Goal: Task Accomplishment & Management: Use online tool/utility

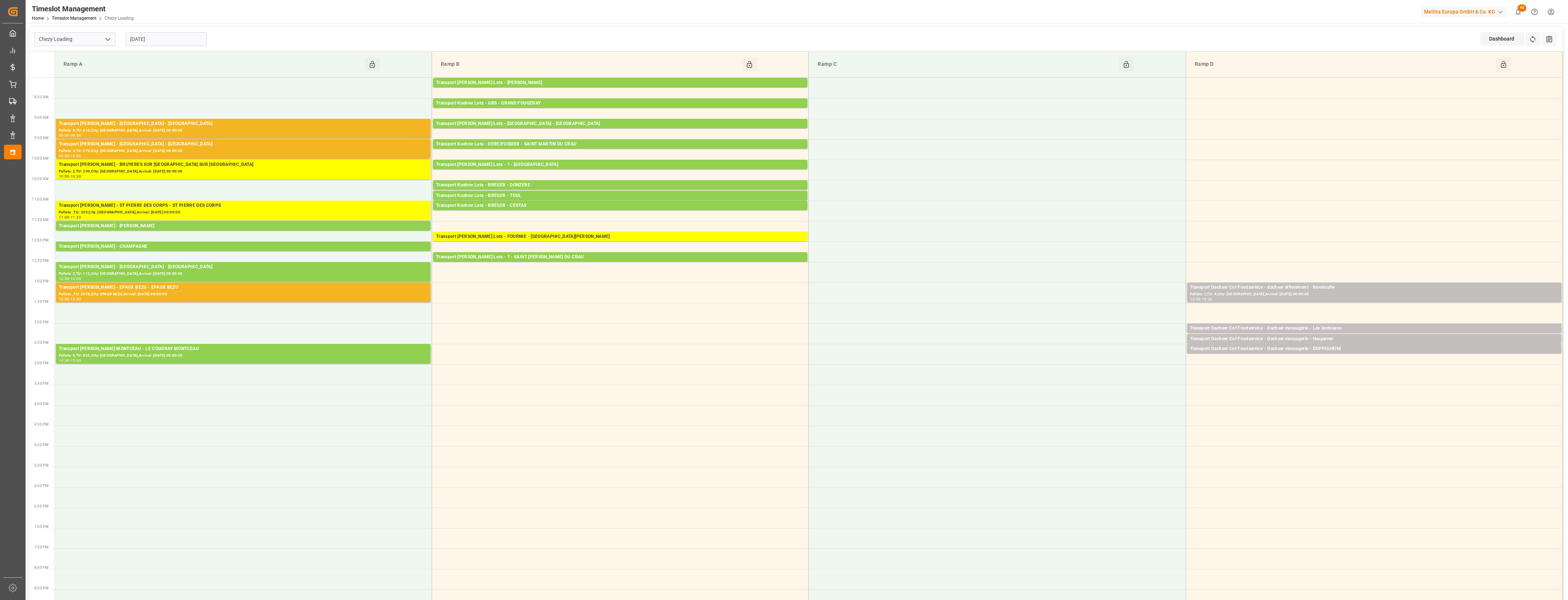
click at [109, 39] on polyline "open menu" at bounding box center [107, 40] width 4 height 2
click at [83, 74] on div "Chezy Unloading" at bounding box center [74, 72] width 80 height 17
type input "Chezy Unloading"
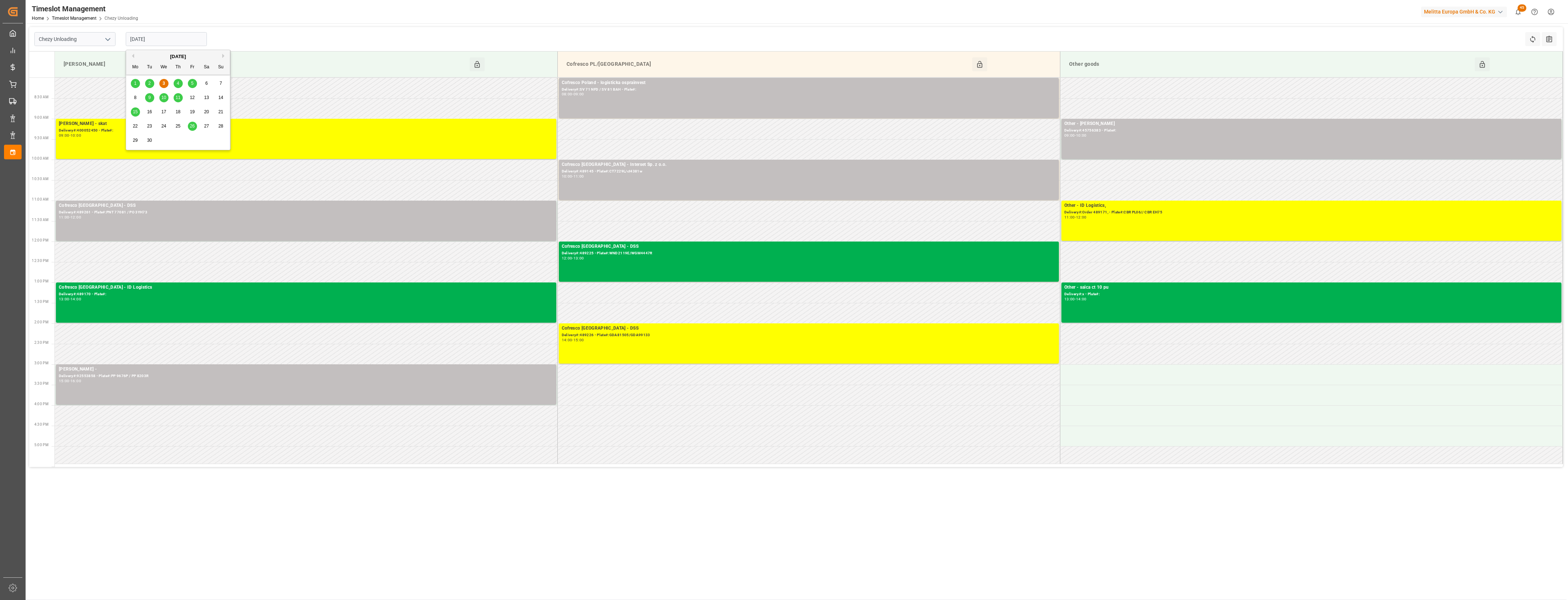
click at [168, 38] on input "[DATE]" at bounding box center [167, 39] width 81 height 14
click at [178, 84] on span "4" at bounding box center [178, 82] width 3 height 5
type input "[DATE]"
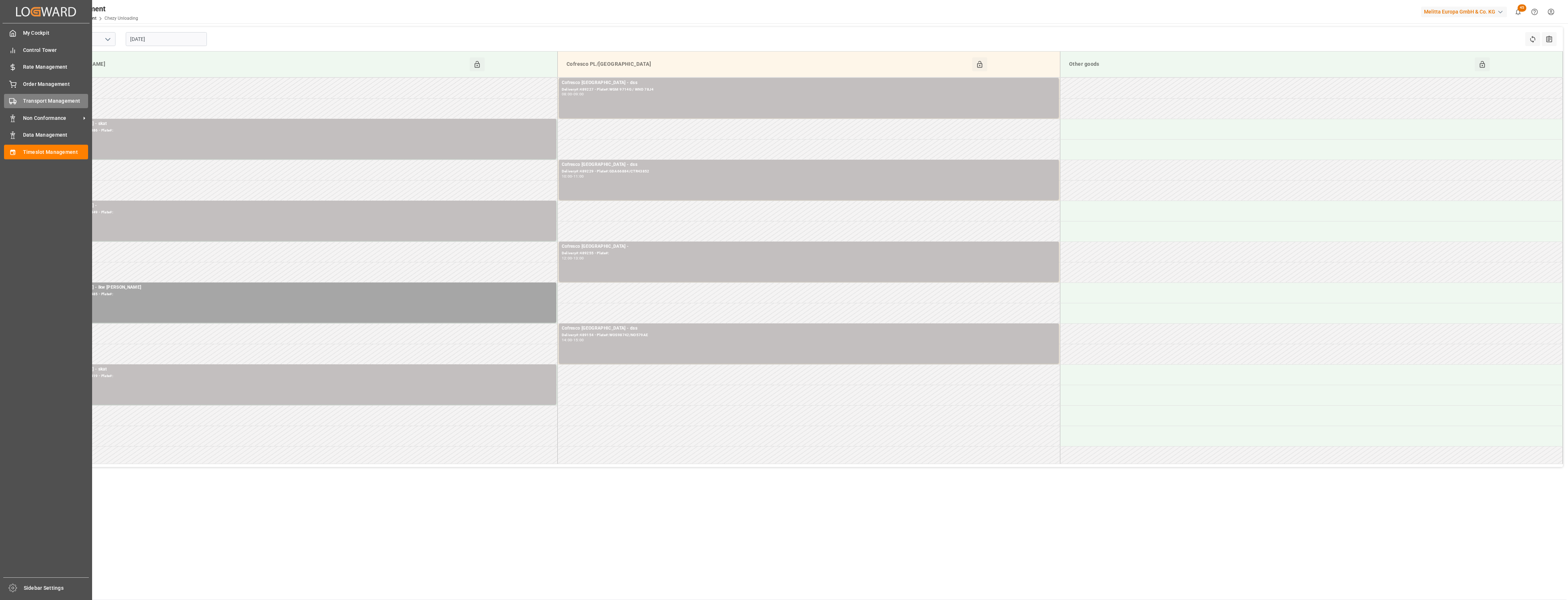
click at [24, 97] on div "Transport Management Transport Management" at bounding box center [46, 101] width 84 height 14
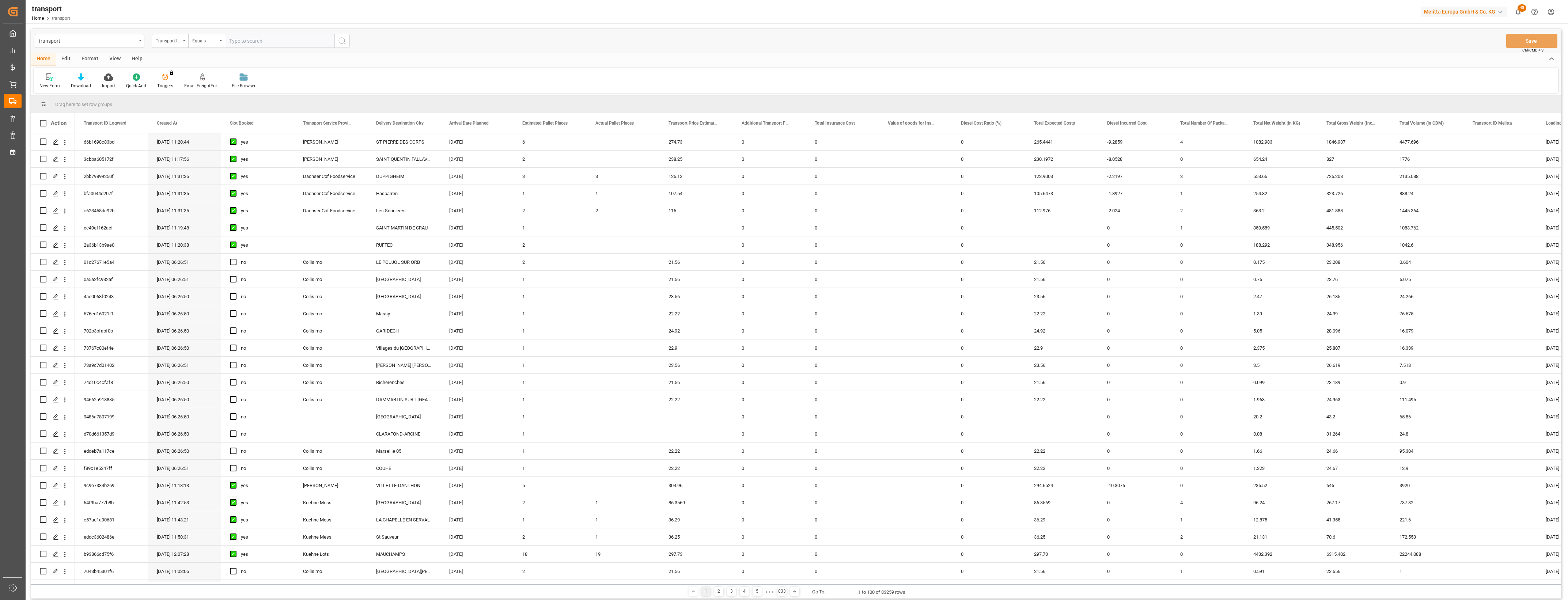
drag, startPoint x: 354, startPoint y: 584, endPoint x: 369, endPoint y: 580, distance: 15.5
click at [369, 580] on div "Drag here to set row groups Drag here to set column labels Action Transport ID …" at bounding box center [795, 347] width 1530 height 504
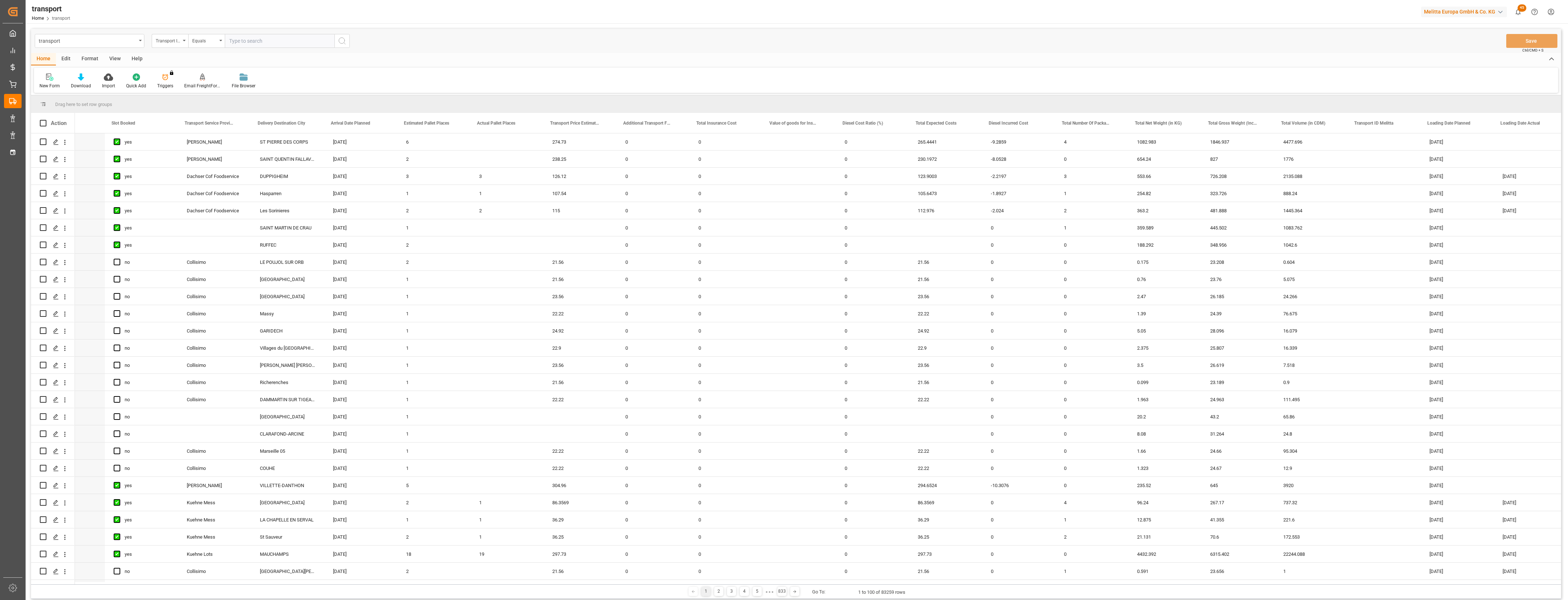
scroll to position [0, 148]
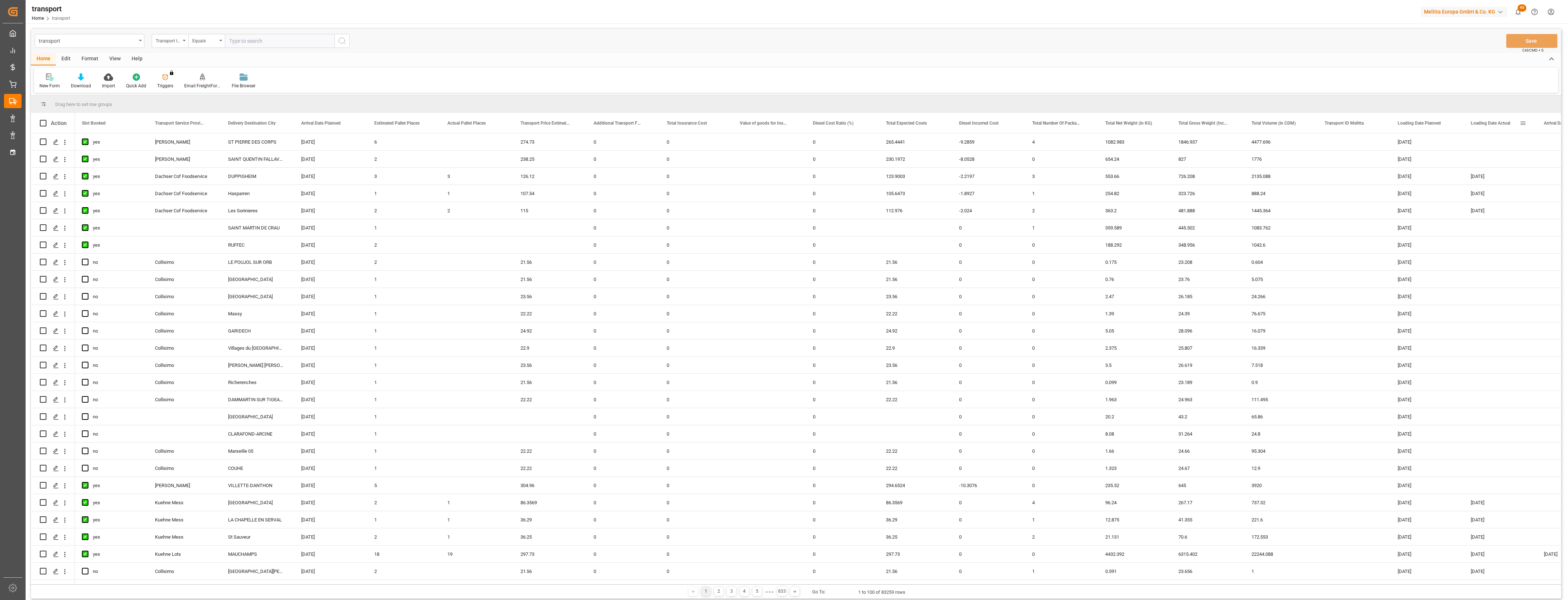
click at [1524, 121] on span at bounding box center [1522, 123] width 7 height 7
click at [1527, 125] on span "filter" at bounding box center [1529, 124] width 7 height 7
click at [1552, 158] on input "date" at bounding box center [1520, 162] width 71 height 15
type input "[DATE]"
click at [1524, 187] on button "Apply" at bounding box center [1530, 185] width 14 height 7
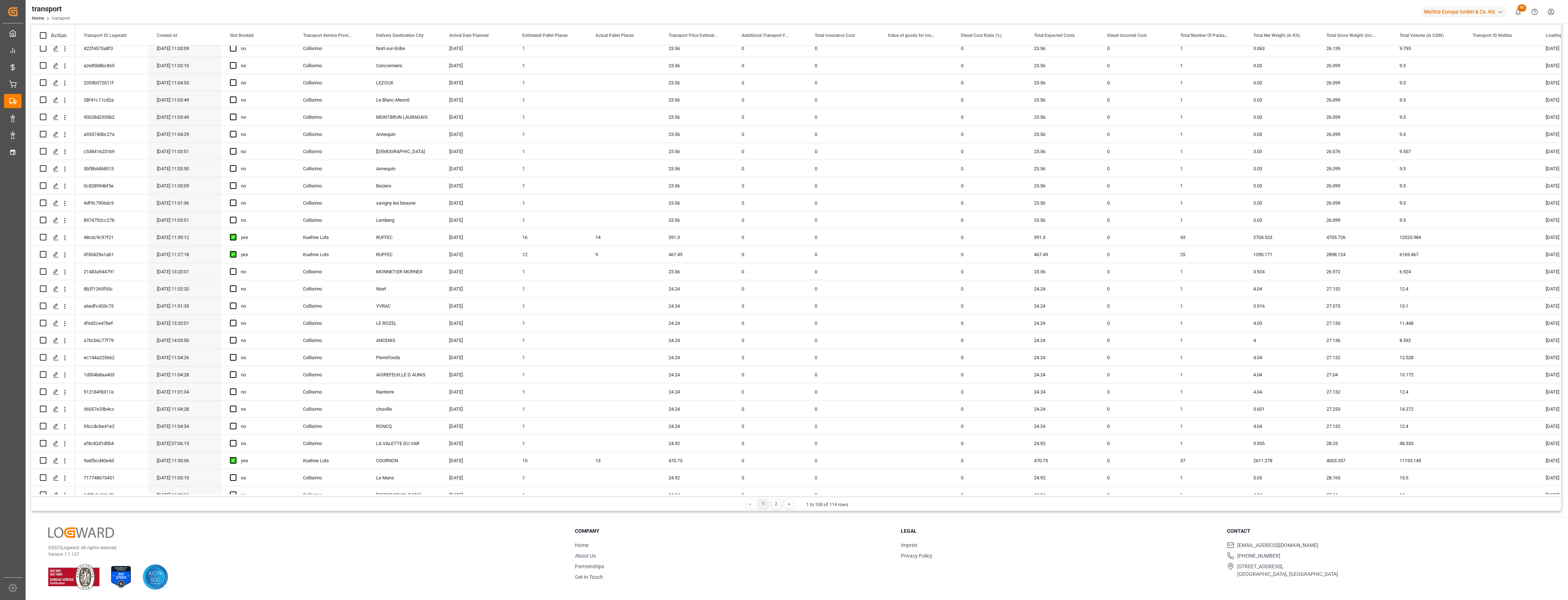
scroll to position [1272, 0]
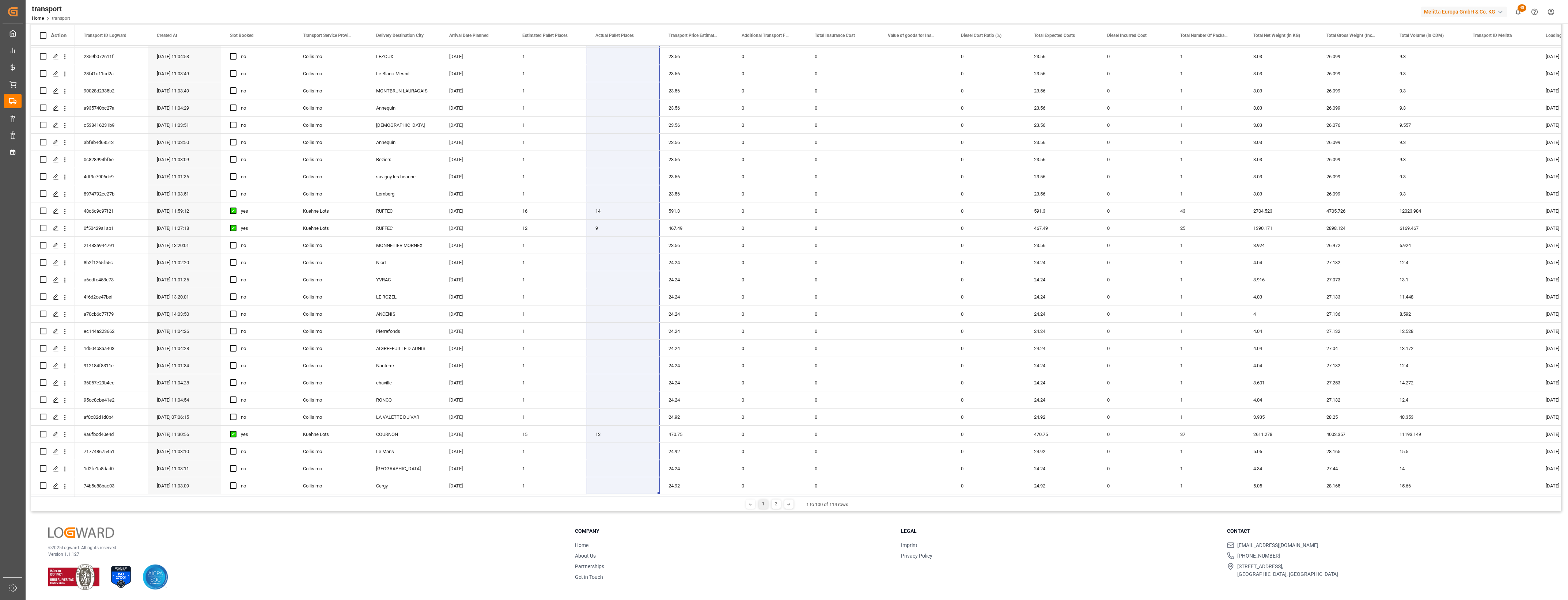
drag, startPoint x: 619, startPoint y: 56, endPoint x: 610, endPoint y: 526, distance: 470.1
click at [610, 526] on div "transport Transport ID Logward Equals Save Ctrl/CMD + S Home Edit Format View H…" at bounding box center [796, 258] width 1541 height 685
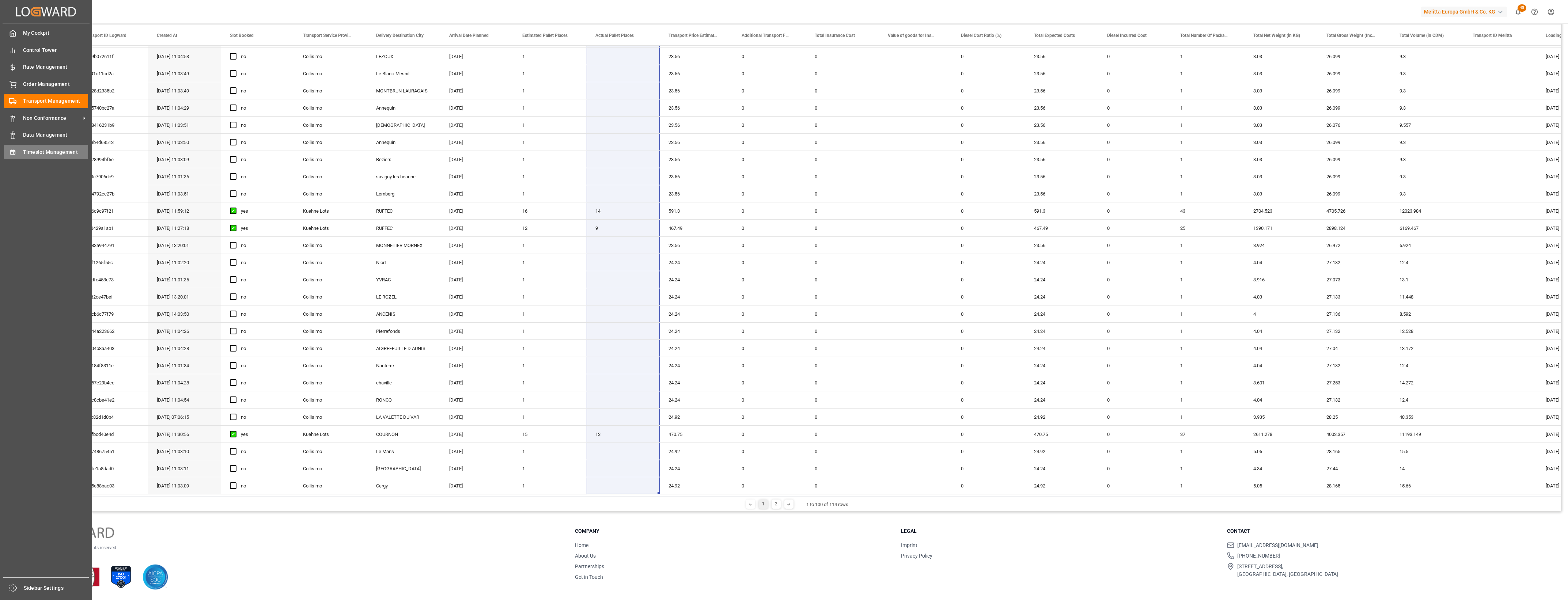
click at [41, 148] on span "Timeslot Management" at bounding box center [56, 152] width 66 height 8
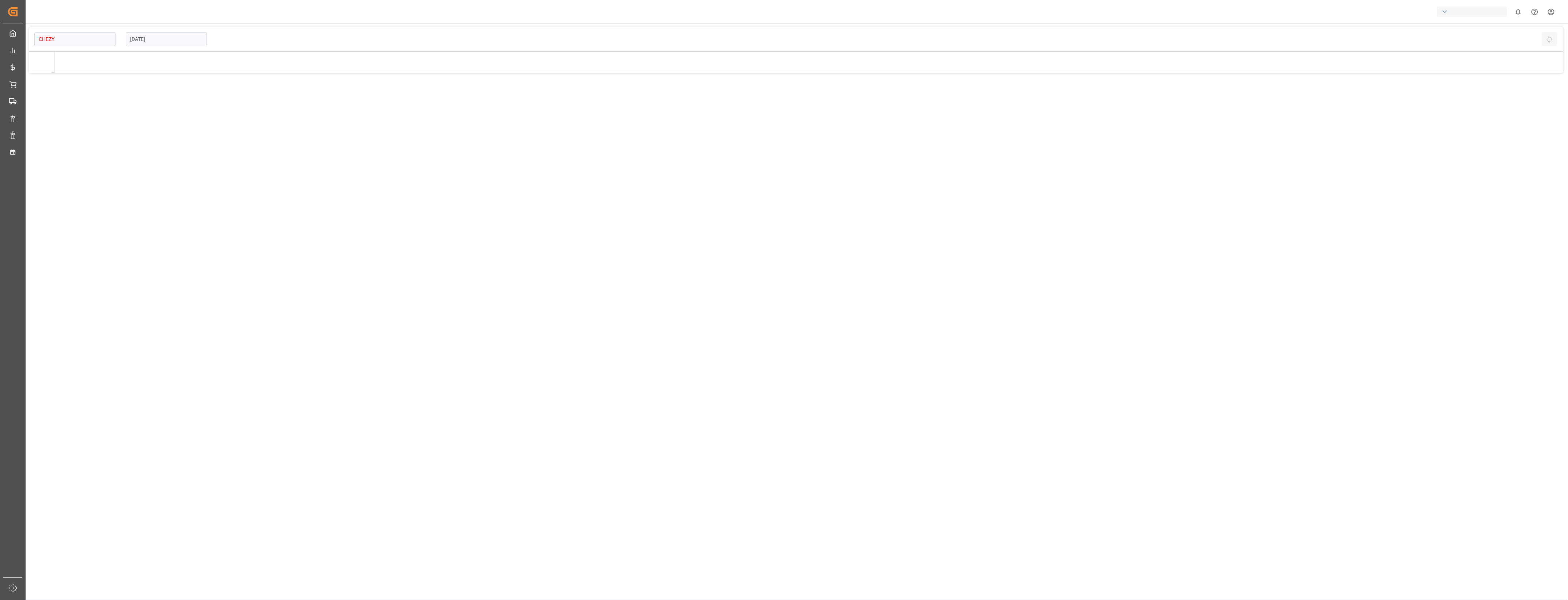
type input "Chezy Loading"
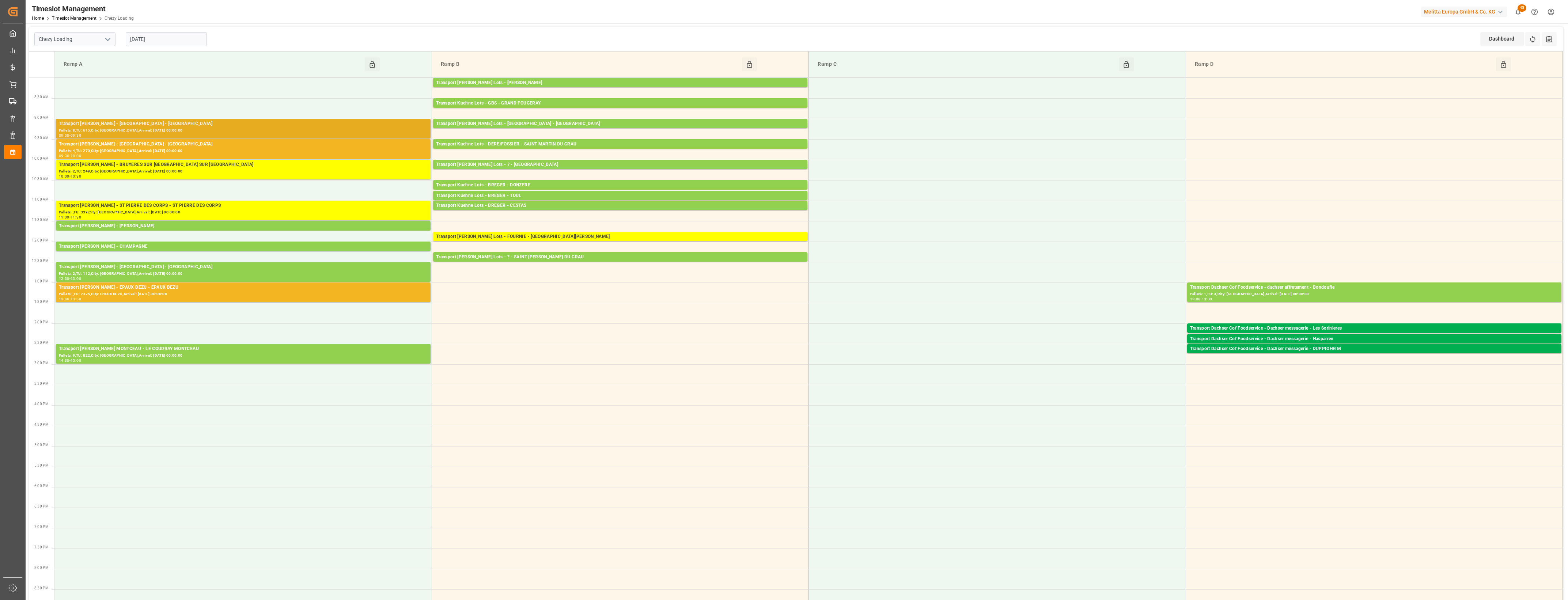
click at [172, 134] on div "09:00 - 09:30" at bounding box center [242, 136] width 368 height 4
click at [226, 149] on div "Pallets: 4,TU: 270,City: [GEOGRAPHIC_DATA],Arrival: [DATE] 00:00:00" at bounding box center [242, 151] width 368 height 6
click at [199, 289] on div "Transport [PERSON_NAME] - EPAUX BEZU - EPAUX BEZU" at bounding box center [242, 287] width 368 height 7
click at [195, 295] on div "Pallets: ,TU: 2376,City: EPAUX BEZU,Arrival: [DATE] 00:00:00" at bounding box center [242, 294] width 368 height 6
click at [176, 43] on input "[DATE]" at bounding box center [167, 39] width 81 height 14
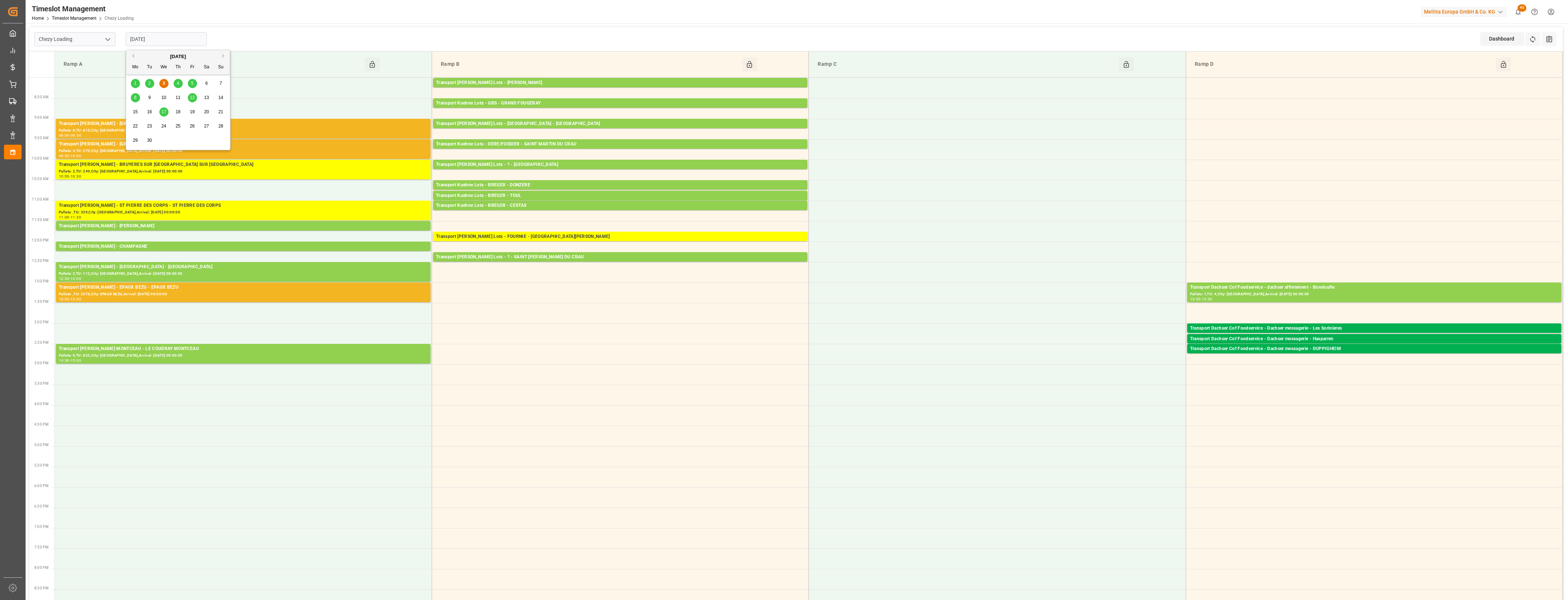
click at [179, 84] on span "4" at bounding box center [178, 82] width 3 height 5
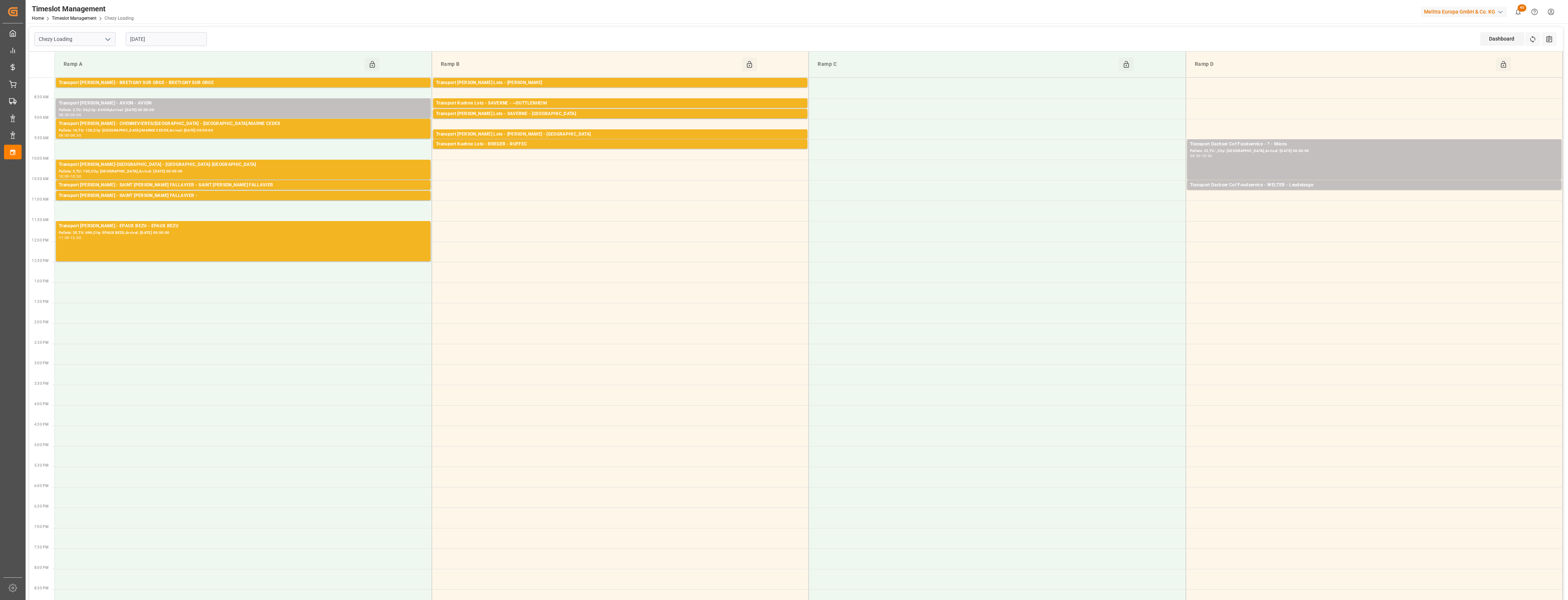
click at [175, 38] on input "[DATE]" at bounding box center [167, 39] width 81 height 14
click at [161, 84] on div "3" at bounding box center [163, 83] width 9 height 9
type input "[DATE]"
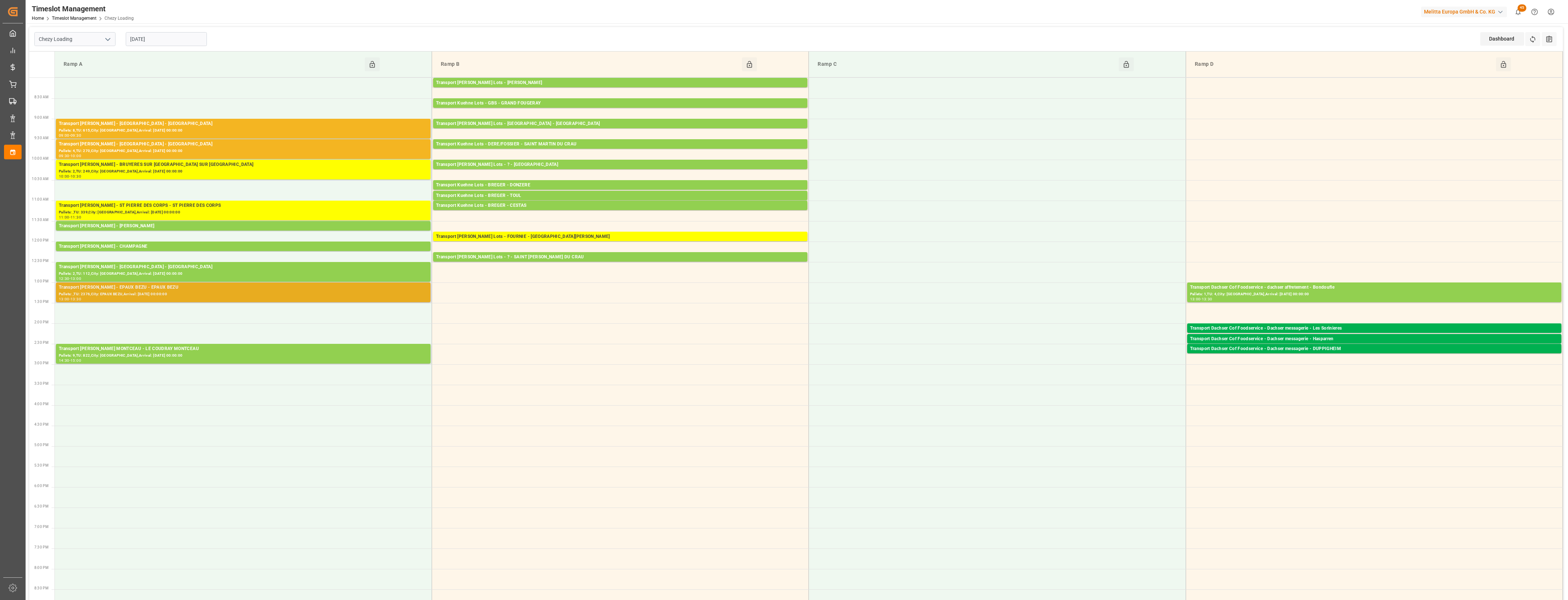
click at [297, 292] on div "Pallets: ,TU: 2376,City: EPAUX BEZU,Arrival: [DATE] 00:00:00" at bounding box center [242, 294] width 368 height 6
click at [475, 322] on button "Open" at bounding box center [472, 320] width 52 height 9
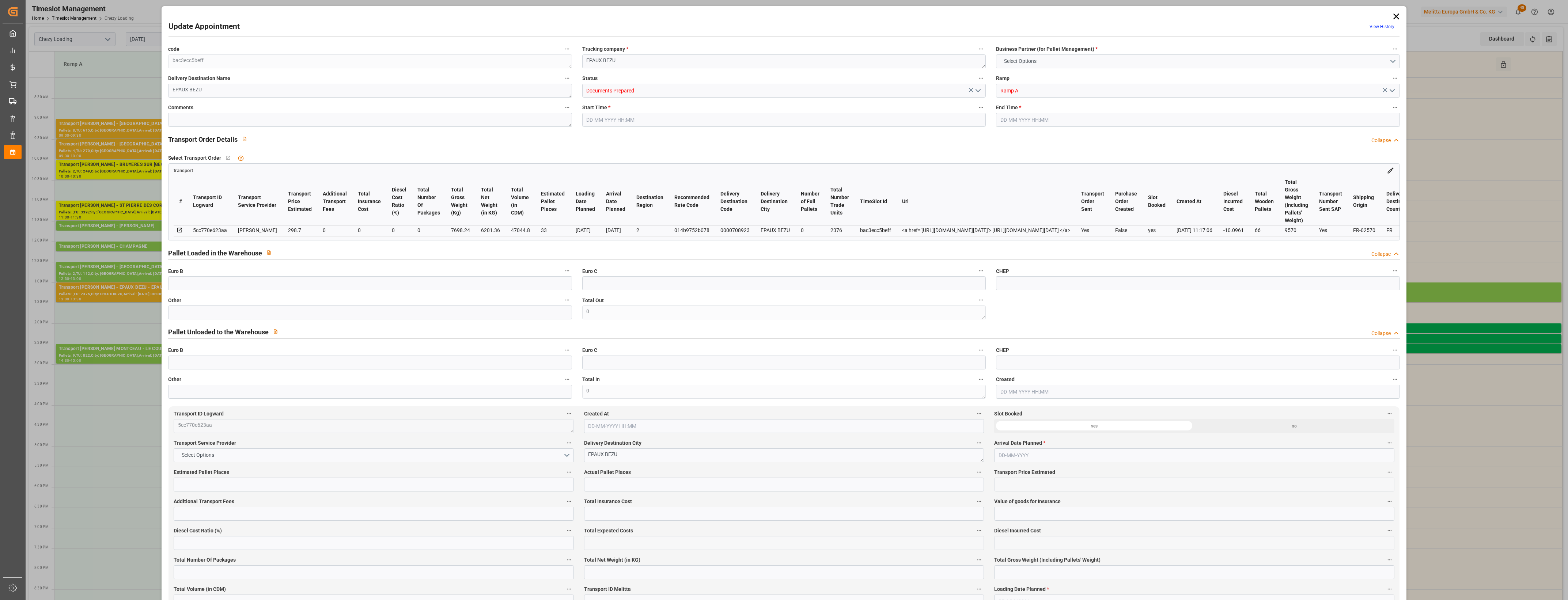
type input "33"
type input "298.7"
type input "0"
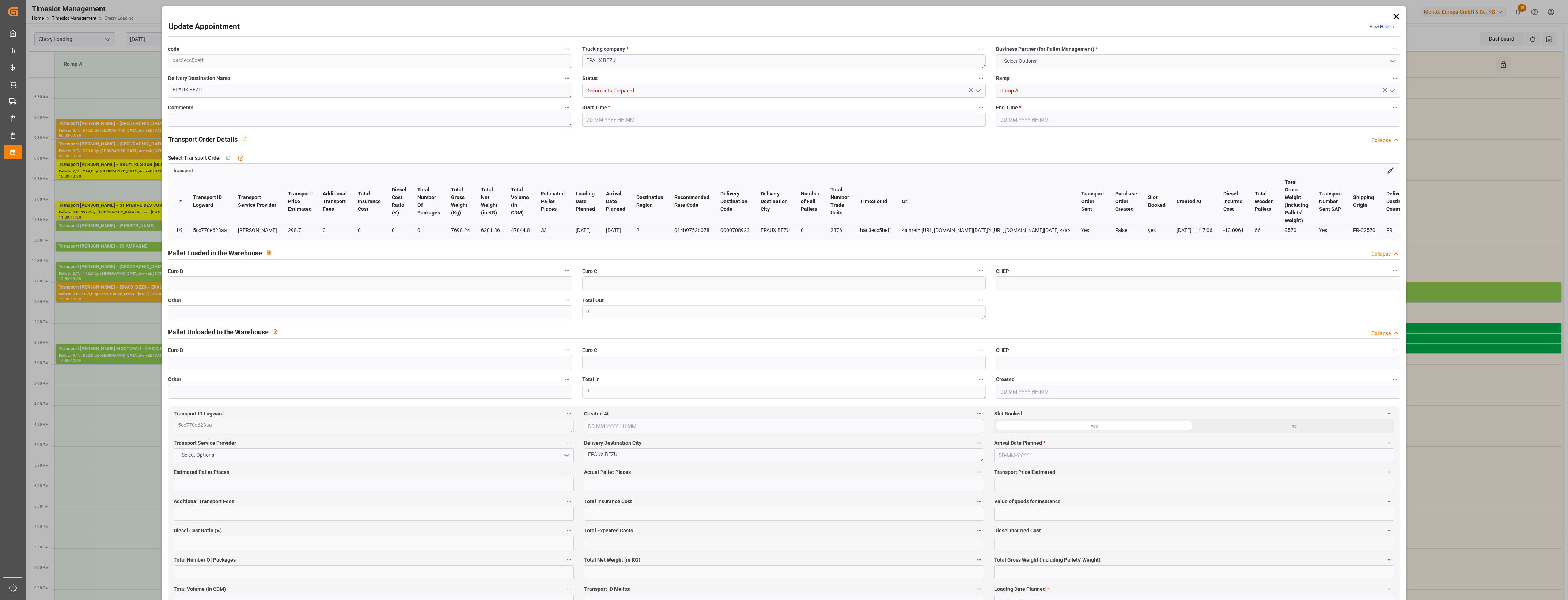
type input "288.6039"
type input "-10.0961"
type input "0"
type input "6201.36"
type input "9570"
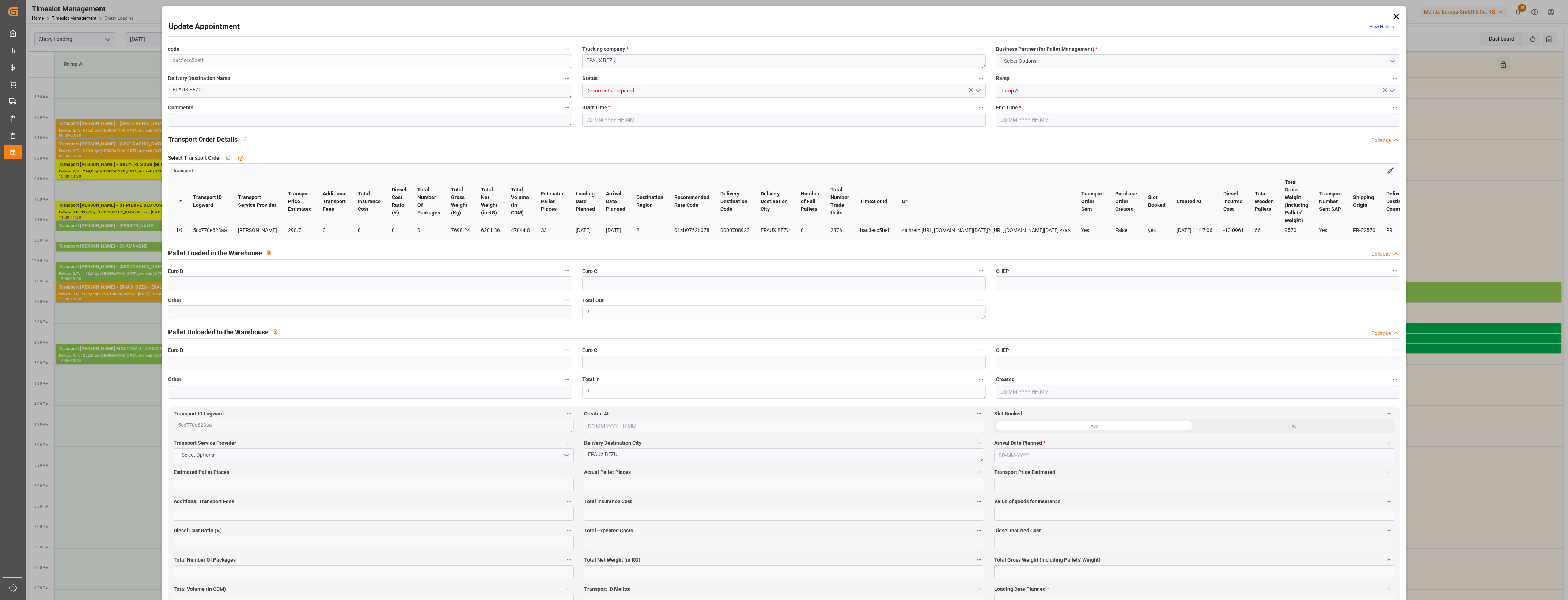
type input "47044.8"
type input "2"
type input "0"
type input "2376"
type input "66"
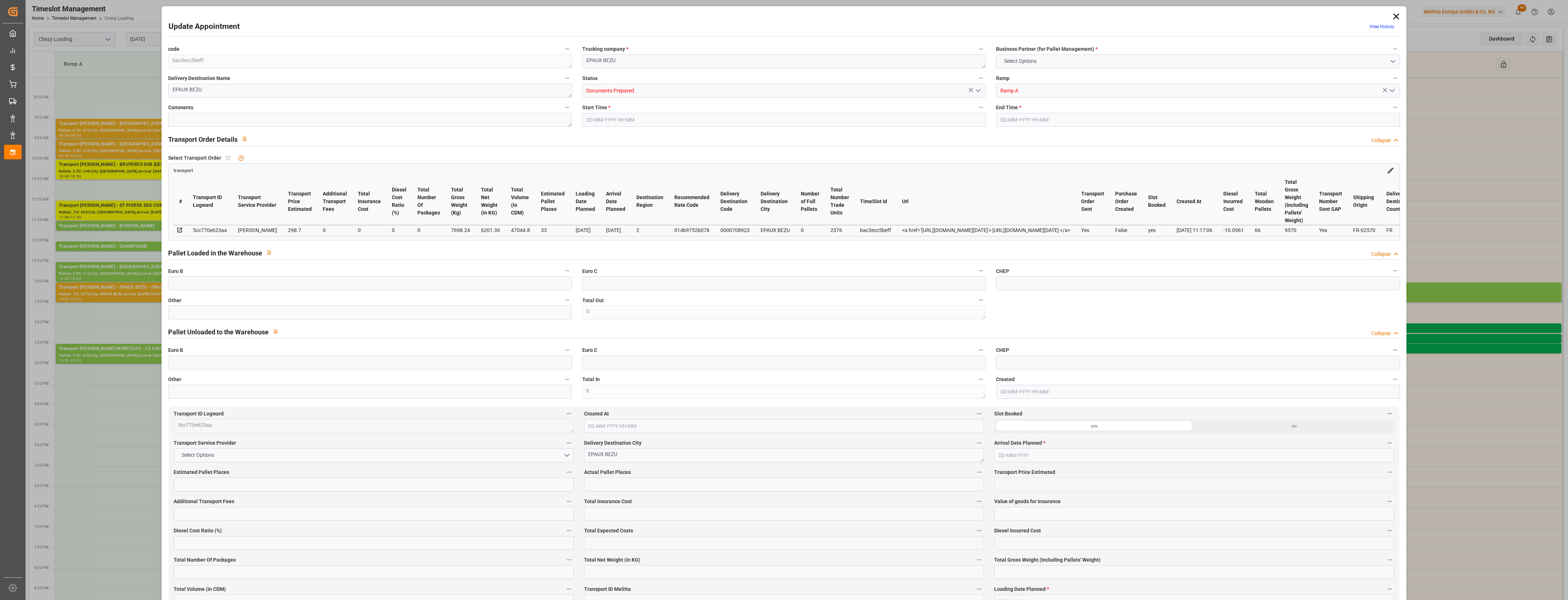
type input "101"
type input "7698.24"
type input "0"
type input "4710.8598"
type input "0"
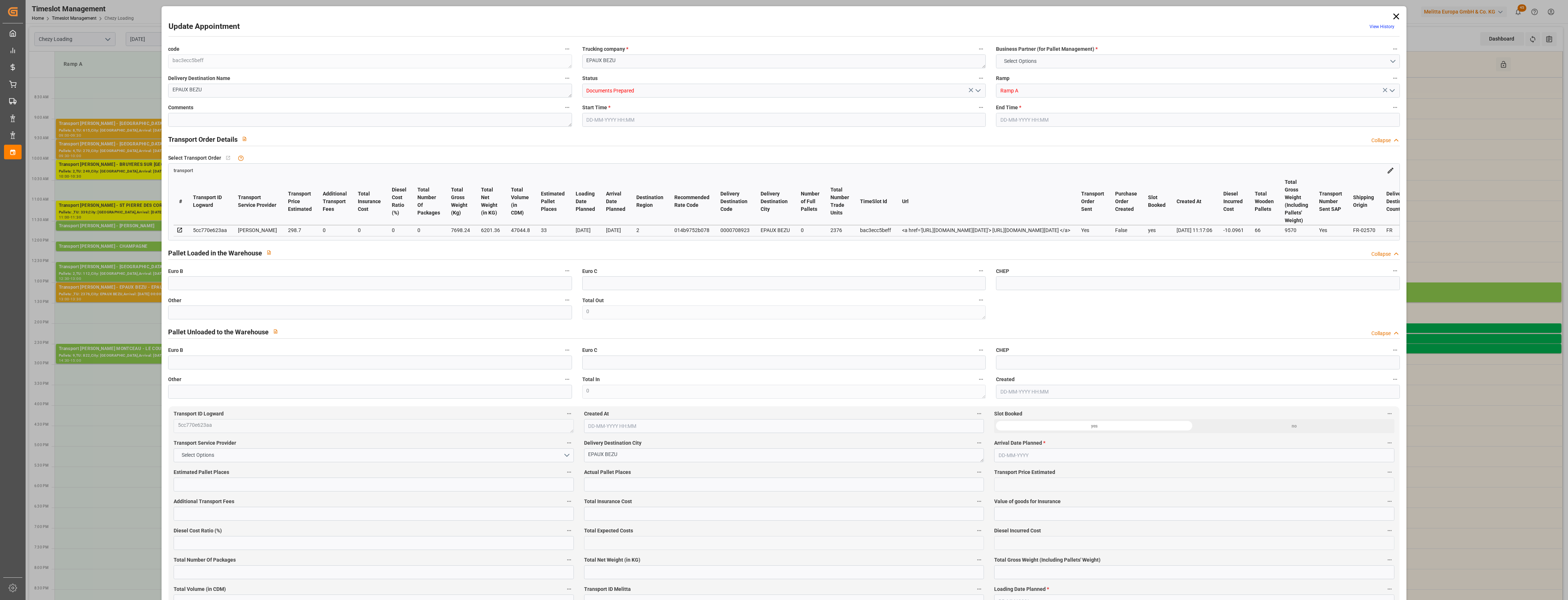
type input "0"
type input "21"
type input "35"
type input "[DATE] 13:00"
type input "[DATE] 13:30"
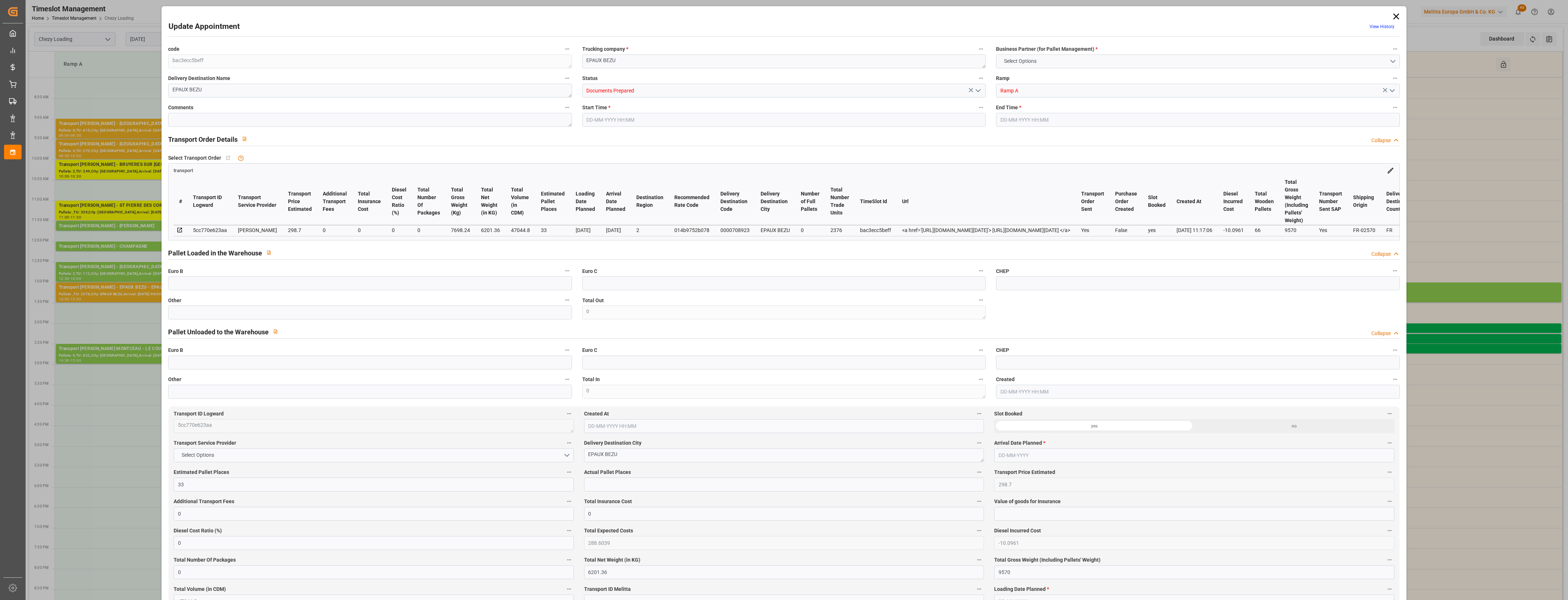
type input "[DATE] 16:27"
type input "[DATE] 11:17"
type input "[DATE]"
click at [978, 92] on icon "open menu" at bounding box center [978, 90] width 9 height 9
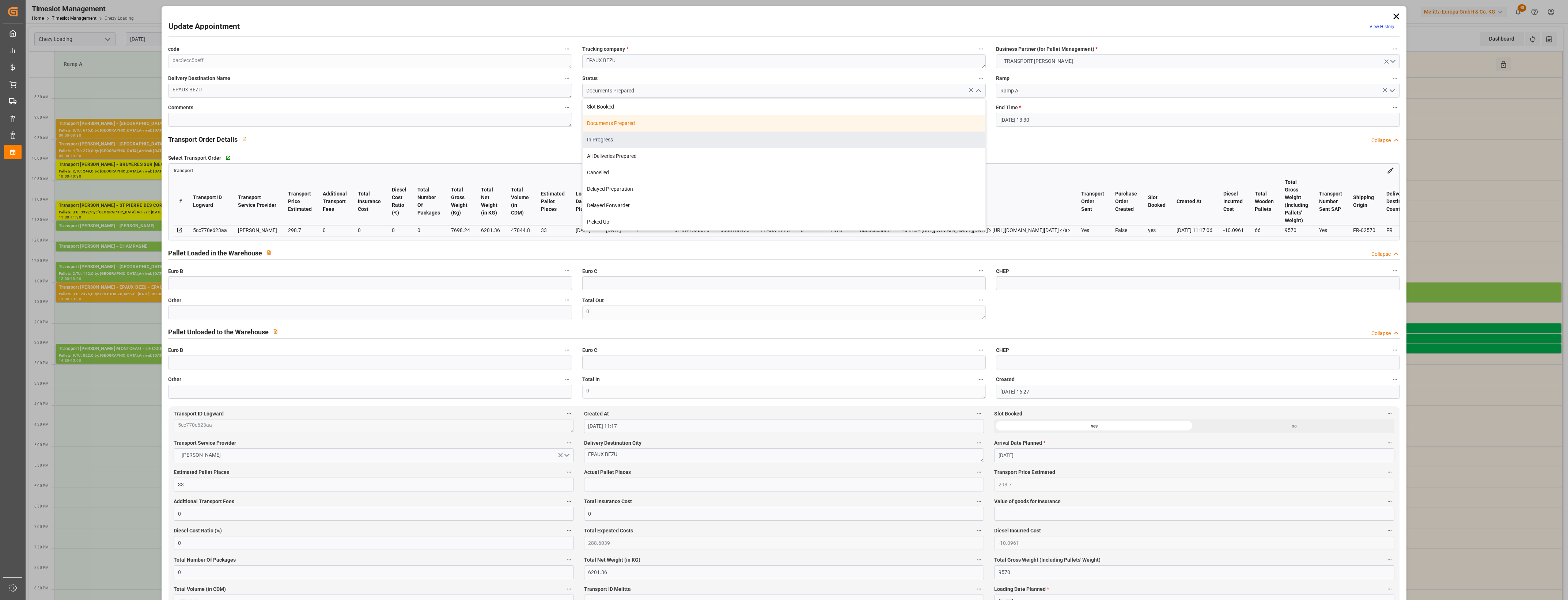
click at [635, 143] on div "In Progress" at bounding box center [784, 140] width 403 height 17
type input "In Progress"
